Goal: Contribute content

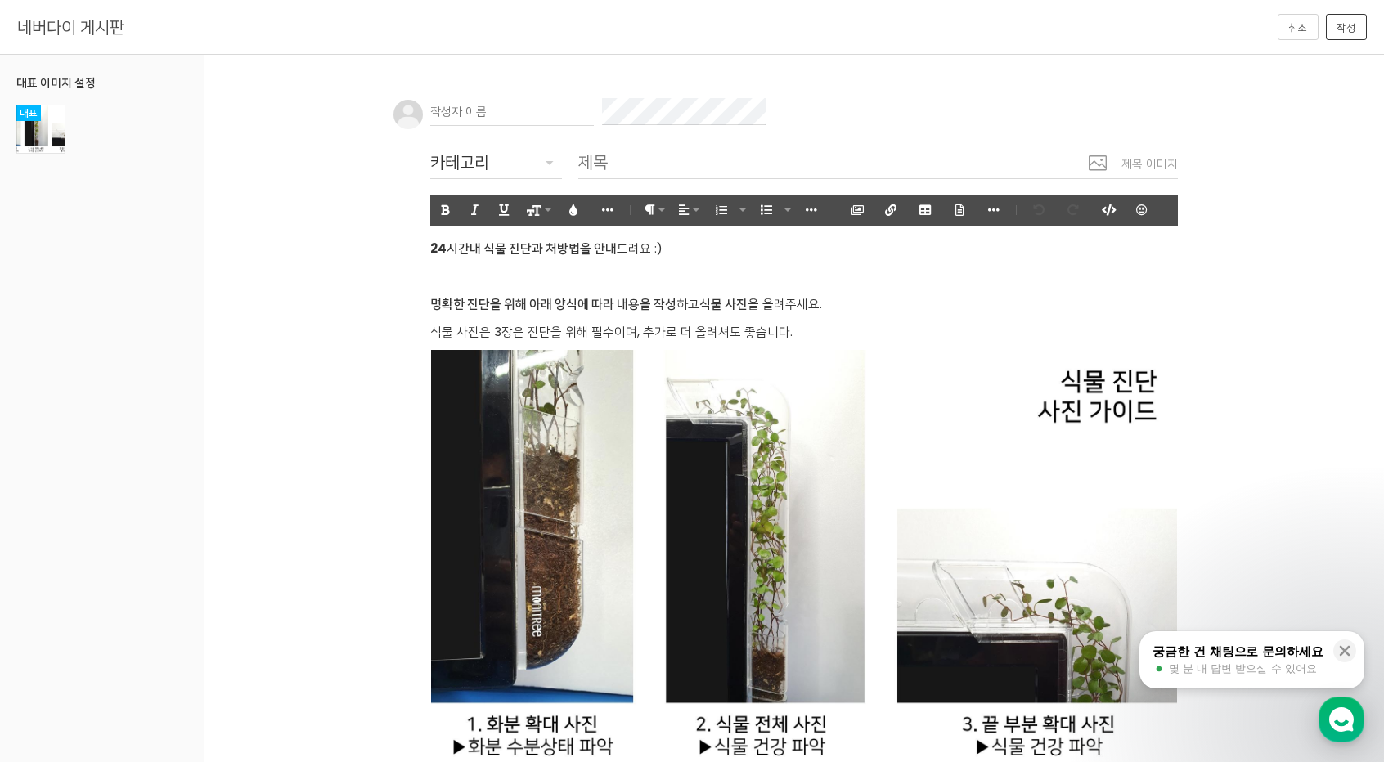
drag, startPoint x: 497, startPoint y: 111, endPoint x: 520, endPoint y: 111, distance: 22.9
click at [497, 111] on input "text" at bounding box center [512, 112] width 164 height 28
paste input "오래된토토사이트 ♦️[DOMAIN_NAME] 코드yy44♦️ 토토카지노사이트 < 인증스포츠토토사이트 > 배당높은스포츠토토사이트 토지노토토사이트"
type input "오래된토토사이트 ♦️[DOMAIN_NAME] 코드yy44♦️ 토토카지노사이트 < 인증스포츠토토사이트 > 배당높은스포츠토토사이트 토지노토토사이트"
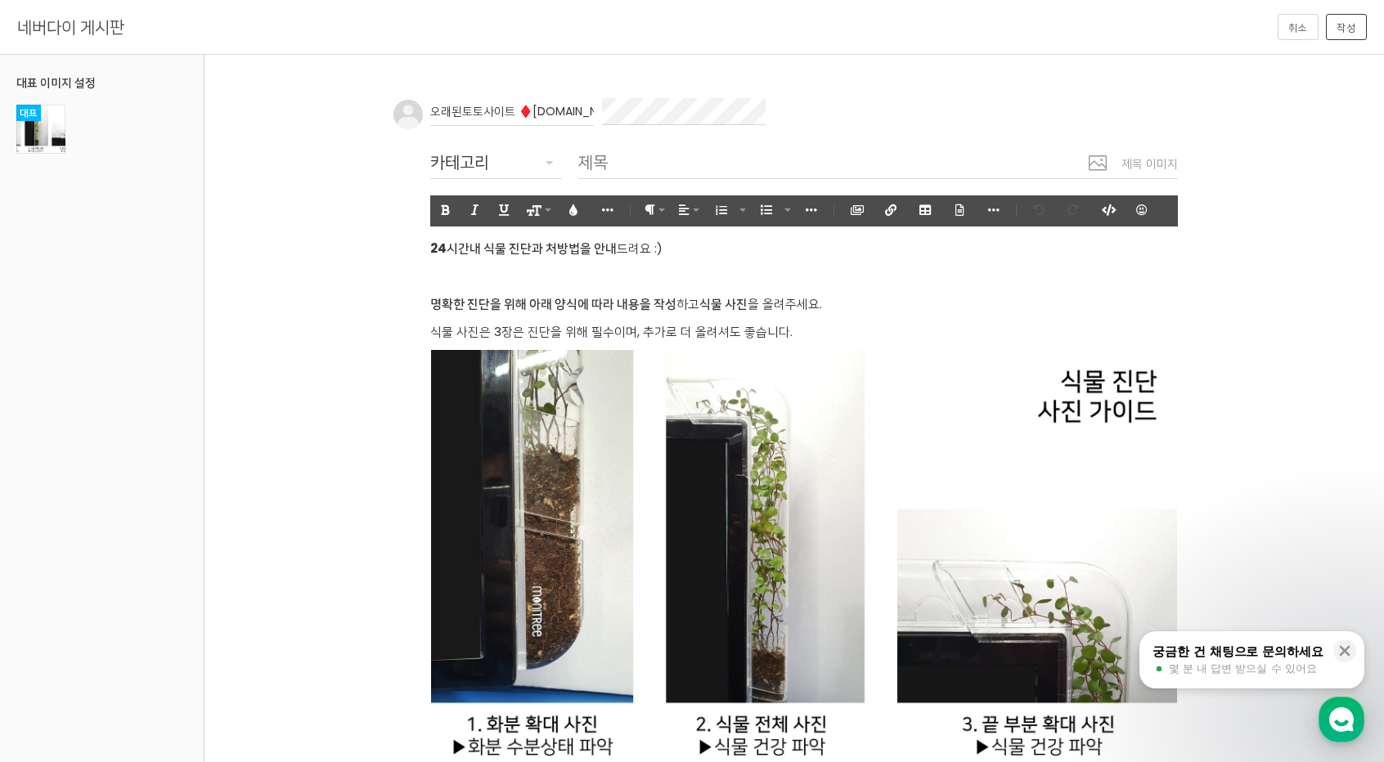
click at [661, 191] on div "오래된토토사이트 ♦️call-2024.com 코드yy44♦️ 토토카지노사이트 < 인증스포츠토토사이트 > 배당높은스포츠토토사이트 토지노토토사이트…" at bounding box center [787, 673] width 780 height 1151
drag, startPoint x: 662, startPoint y: 170, endPoint x: 582, endPoint y: 176, distance: 79.5
click at [662, 170] on input "text" at bounding box center [877, 163] width 599 height 34
paste input "오래된토토사이트 ♦️[DOMAIN_NAME] 코드yy44♦️ 토토카지노사이트 < 인증스포츠토토사이트 > 배당높은스포츠토토사이트 토지노토토사이트"
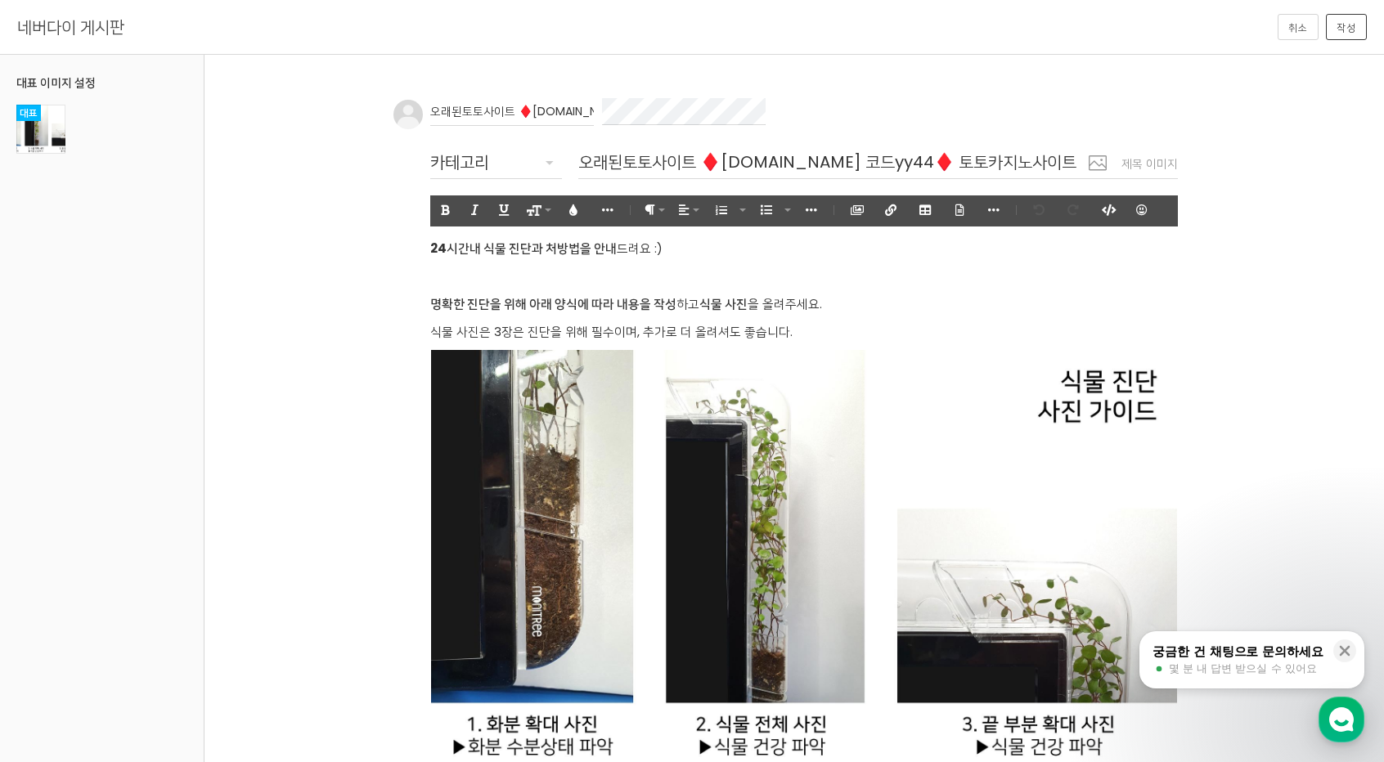
scroll to position [0, 481]
type input "오래된토토사이트 ♦️[DOMAIN_NAME] 코드yy44♦️ 토토카지노사이트 < 인증스포츠토토사이트 > 배당높은스포츠토토사이트 토지노토토사이트"
click at [527, 161] on div "카테고리" at bounding box center [496, 162] width 132 height 26
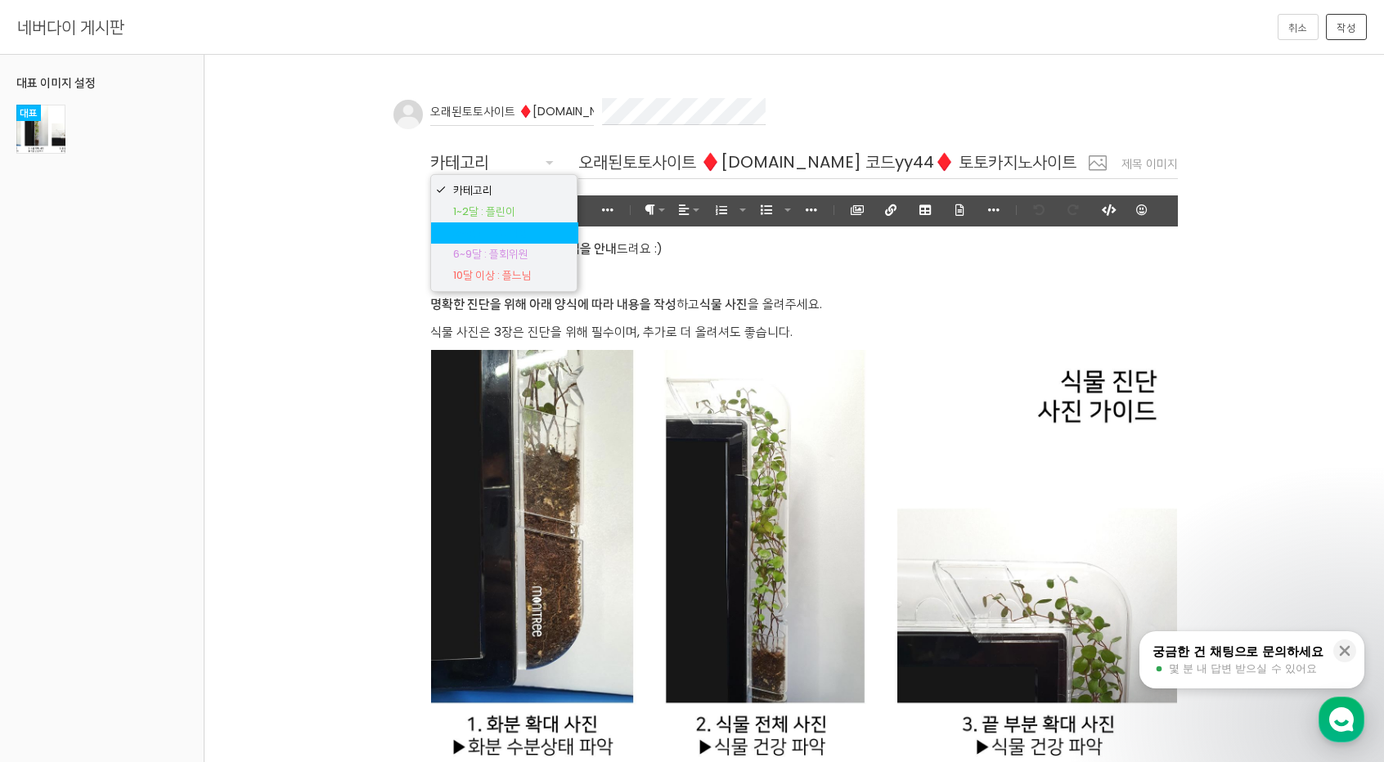
click at [507, 231] on body "알림 뒤로 알림 설정 뒤로 더보기 게시물 알림 내 글 반응 내가 작성한 게시물이나 댓글에 다른 사람이 댓글이나 답글을 작성하면 알려줍니다. 공…" at bounding box center [692, 665] width 1384 height 1183
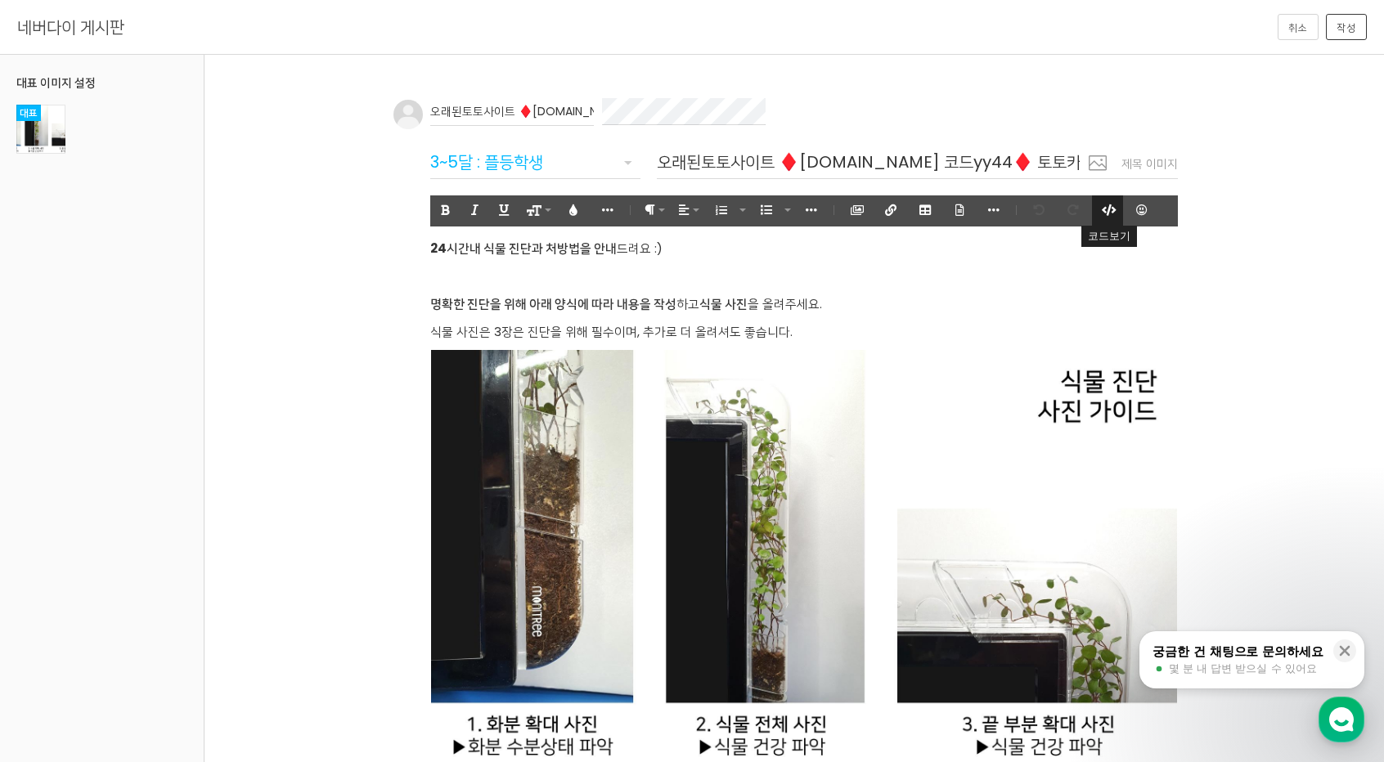
click at [747, 210] on icon "button" at bounding box center [1106, 209] width 11 height 11
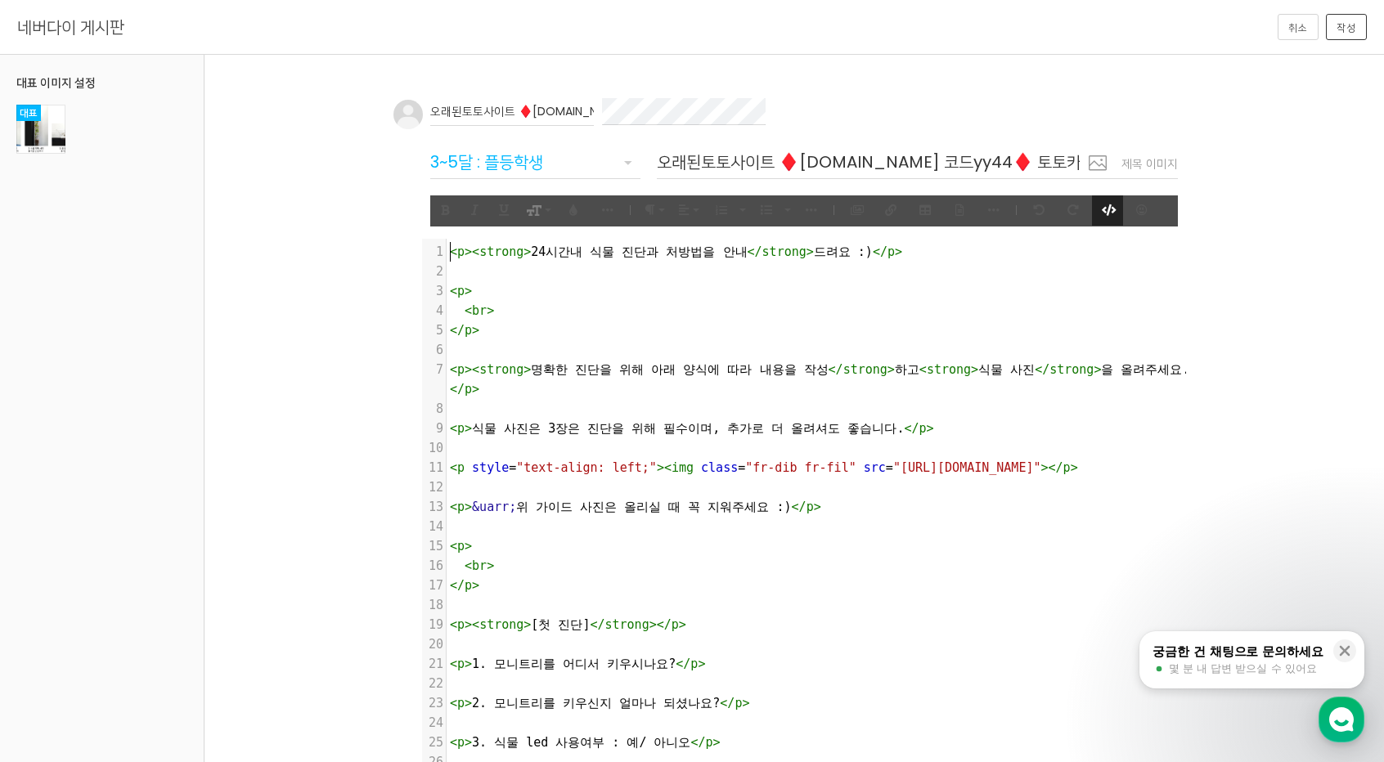
scroll to position [3, 0]
click at [747, 497] on pre "​" at bounding box center [821, 488] width 751 height 20
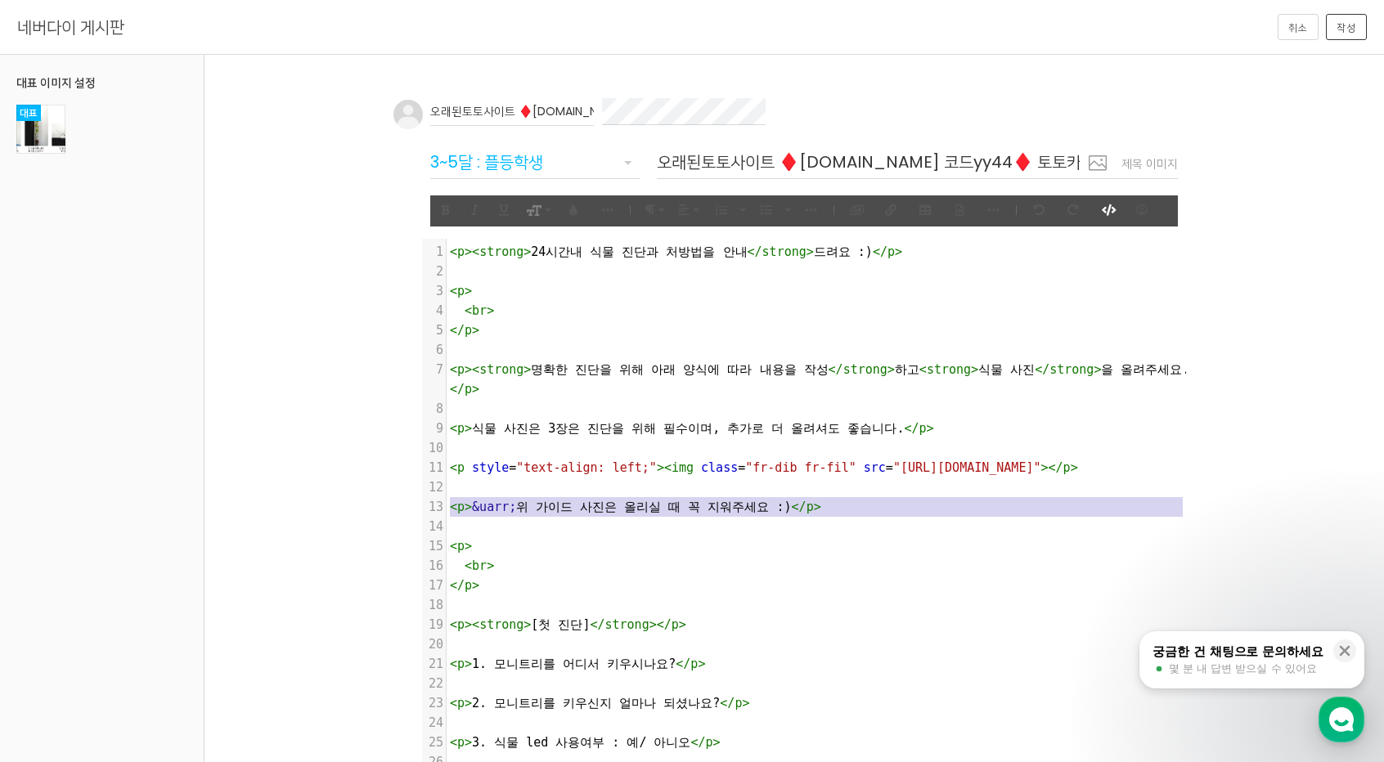
click at [747, 497] on pre "​" at bounding box center [821, 488] width 751 height 20
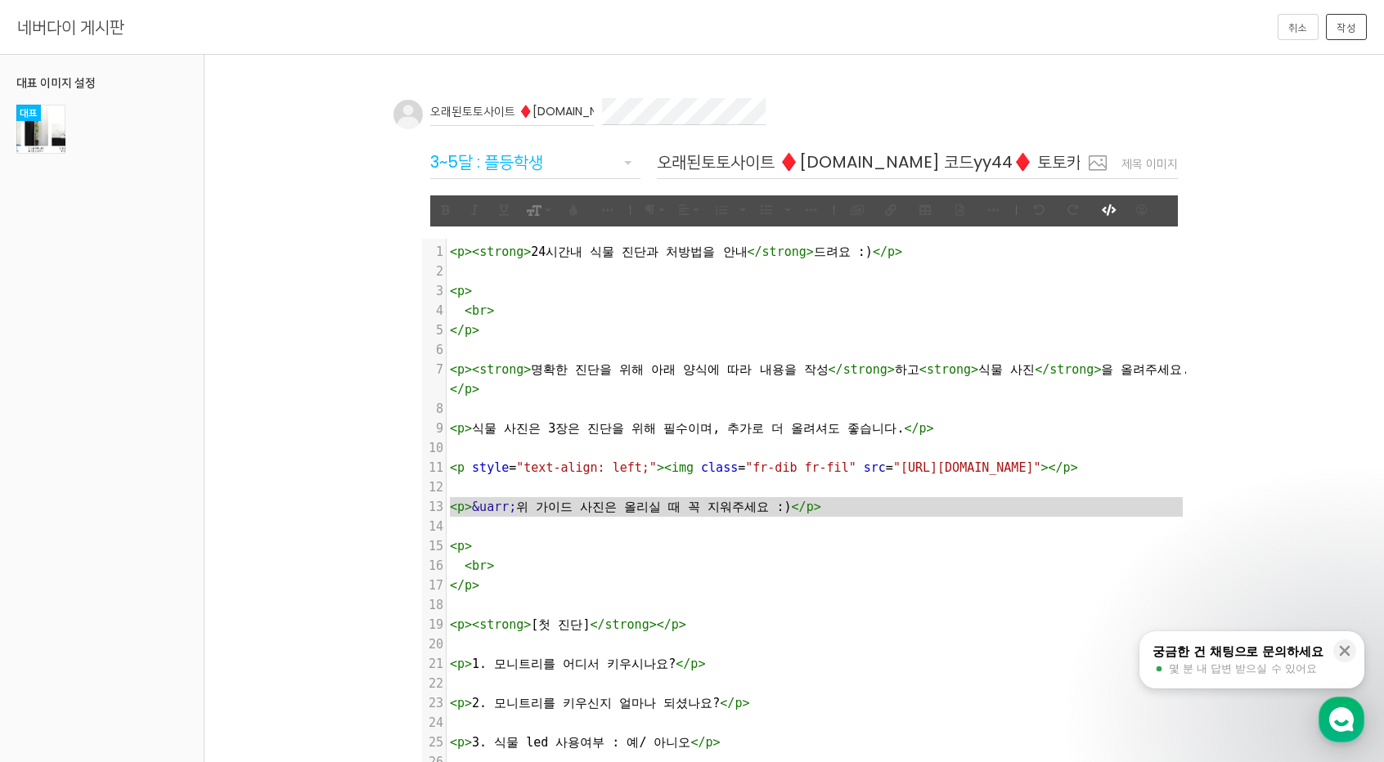
click at [747, 497] on pre "​" at bounding box center [821, 488] width 751 height 20
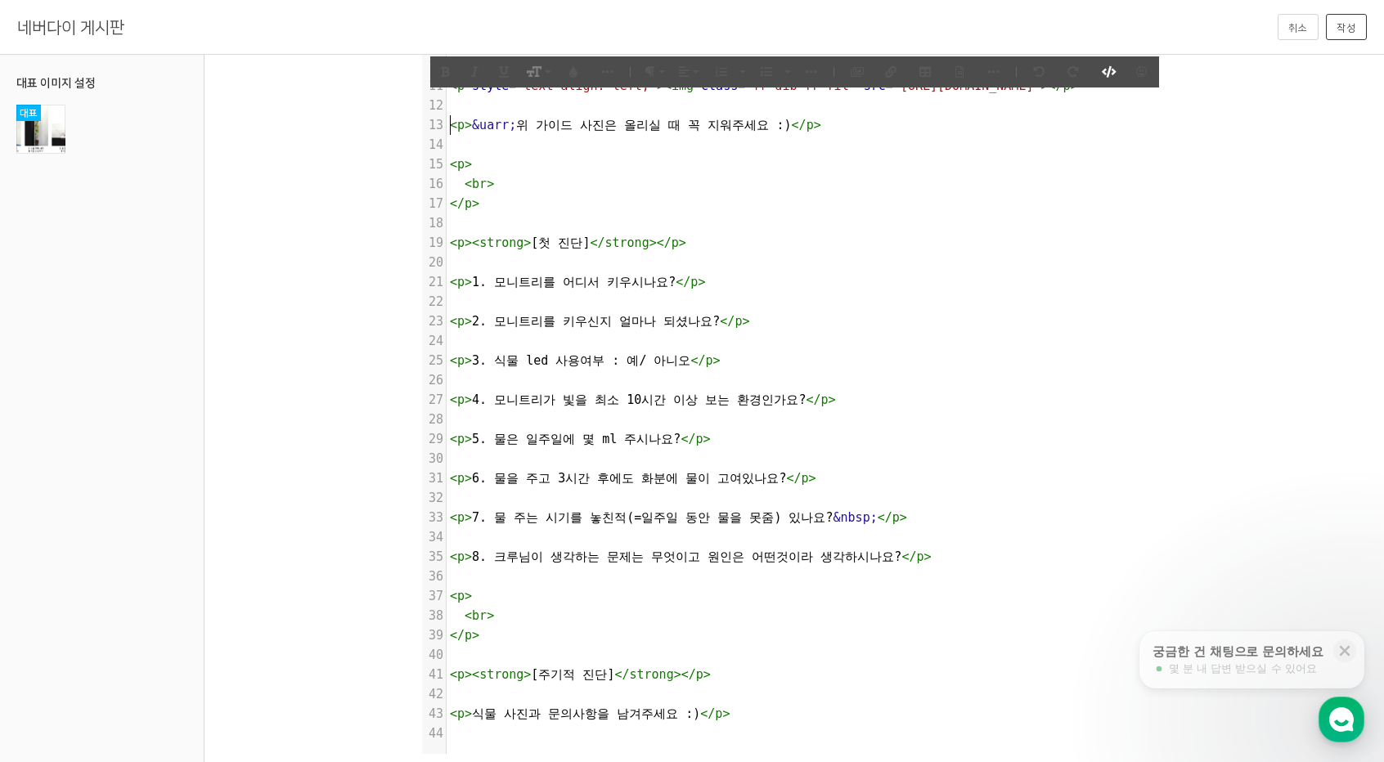
scroll to position [350, 0]
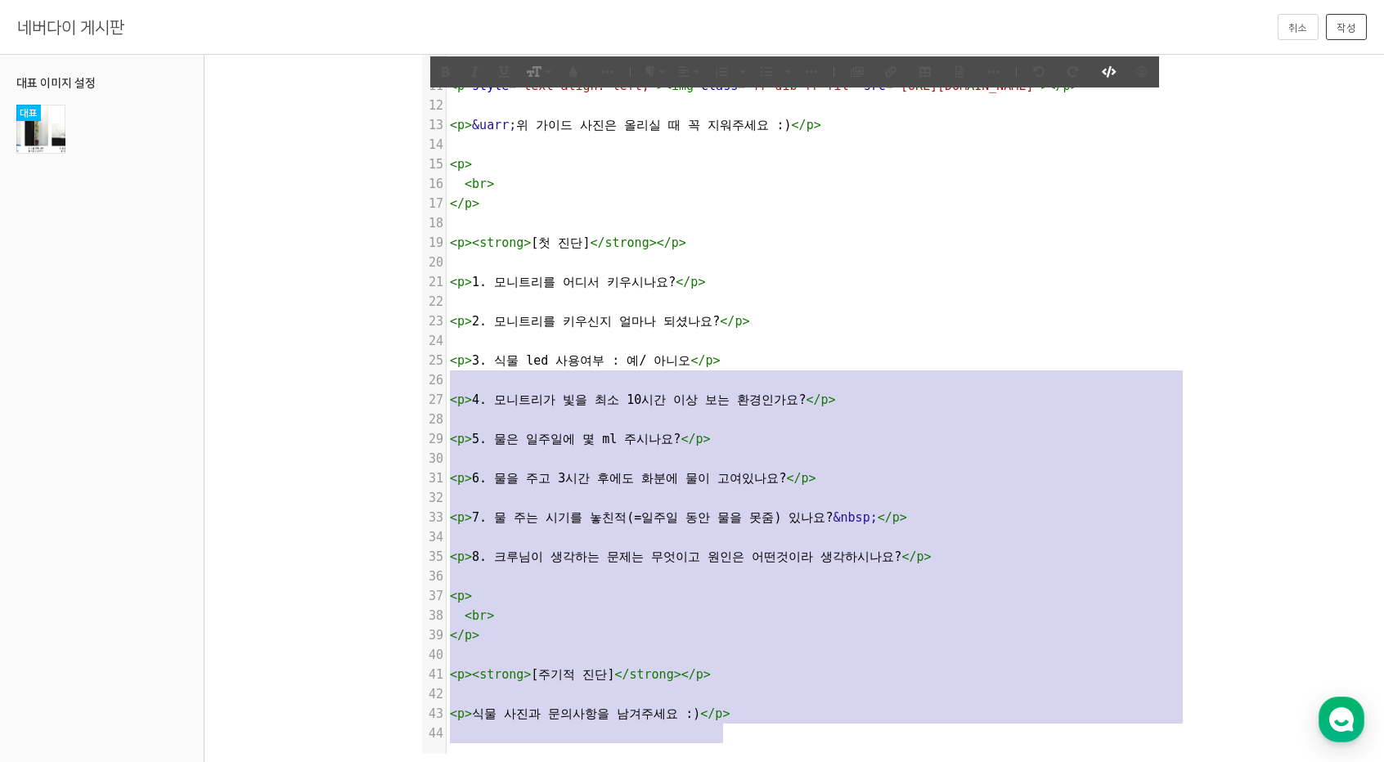
type textarea "<p><strong>24시간내 식물 진단과 처방법을 안내</strong>드려요 :)</p> <p> <br> </p> <p><strong>명확한…"
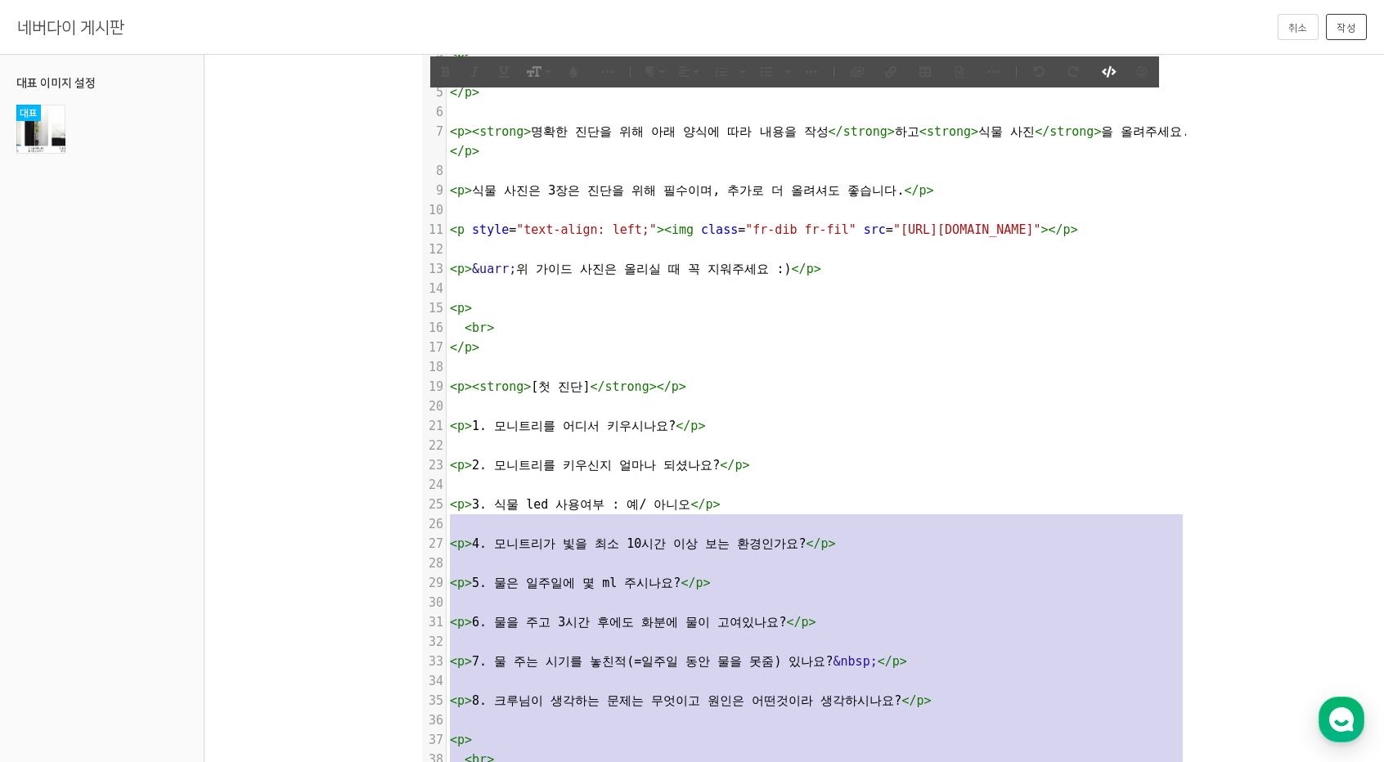
drag, startPoint x: 780, startPoint y: 727, endPoint x: 13, endPoint y: -71, distance: 1106.9
click at [13, 0] on html "알림 뒤로 알림 설정 뒤로 더보기 게시물 알림 내 글 반응 내가 작성한 게시물이나 댓글에 다른 사람이 댓글이나 답글을 작성하면 알려줍니다. 공…" at bounding box center [692, 186] width 1384 height 762
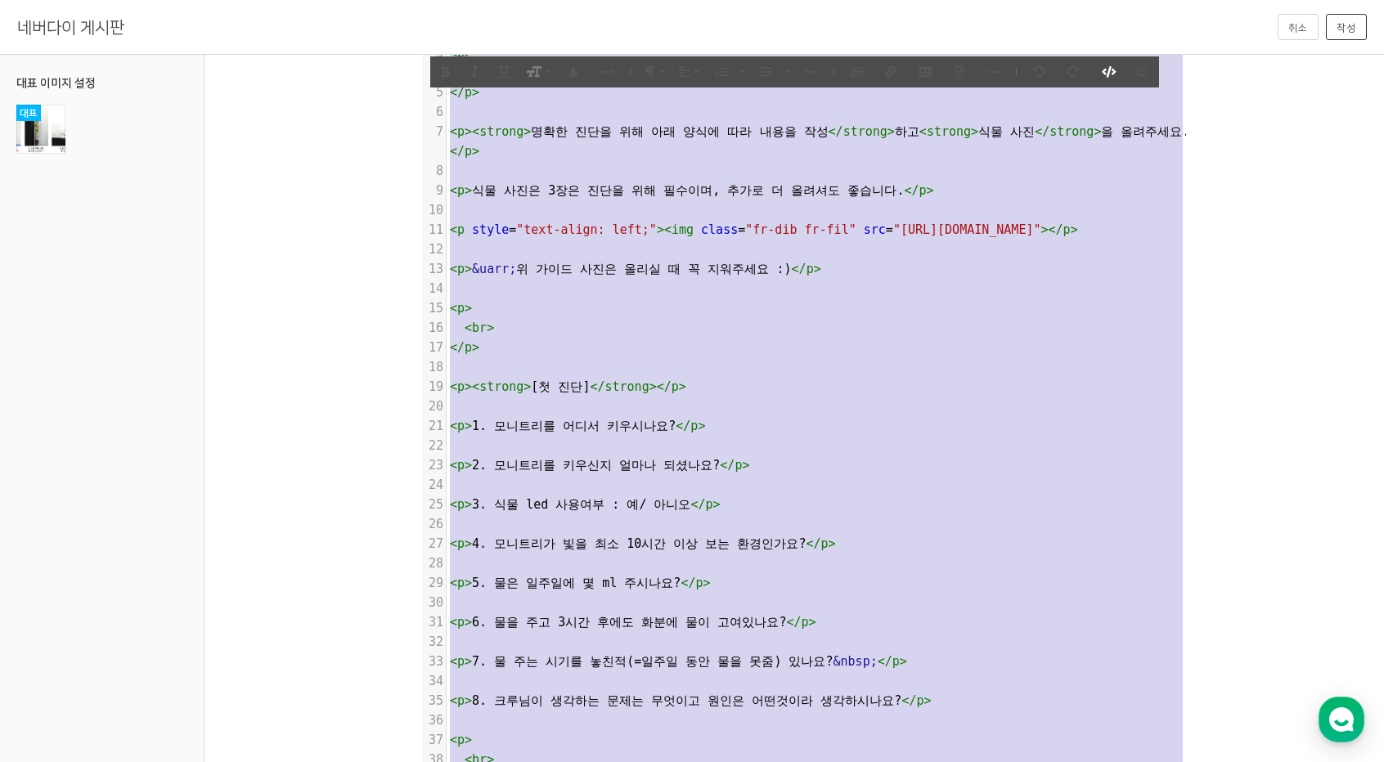
paste textarea
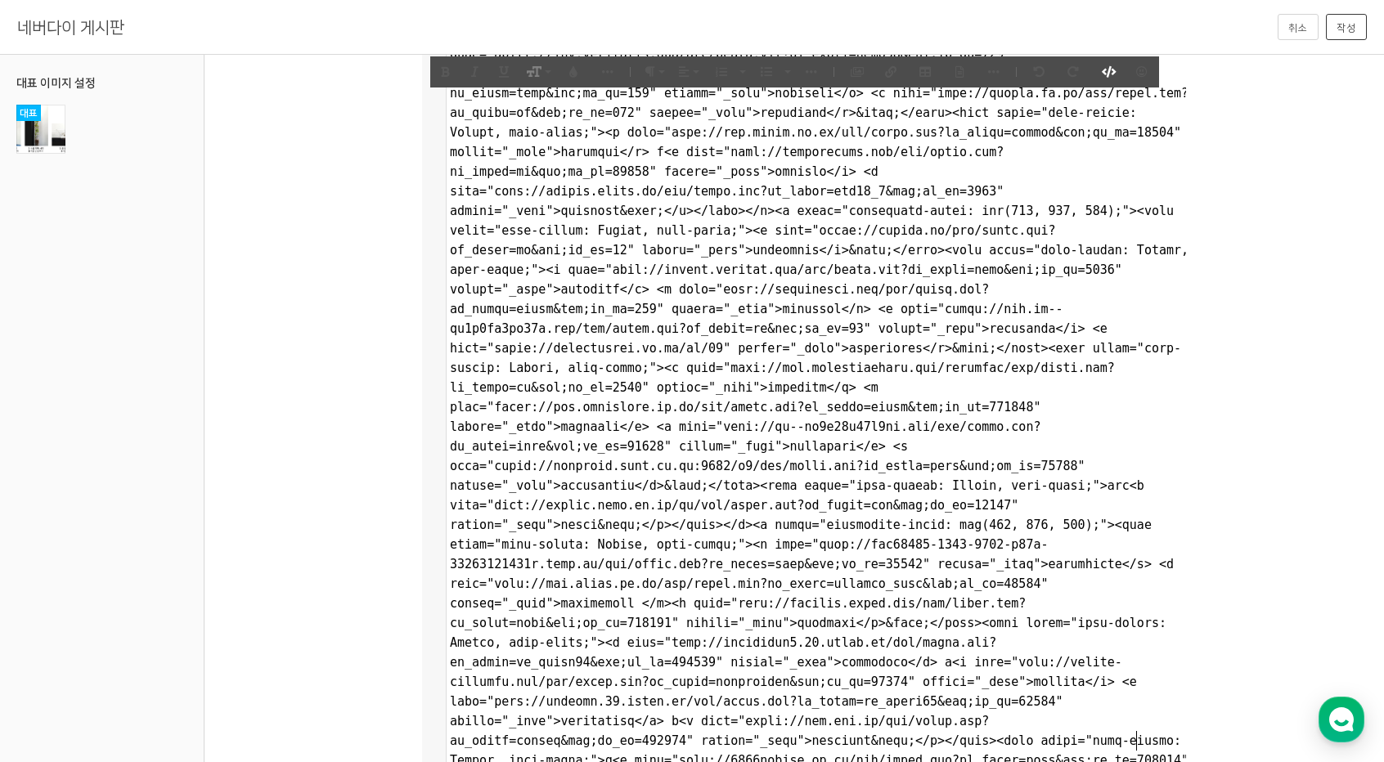
scroll to position [3, 0]
click at [747, 35] on button "작성" at bounding box center [1346, 27] width 41 height 26
